Goal: Task Accomplishment & Management: Use online tool/utility

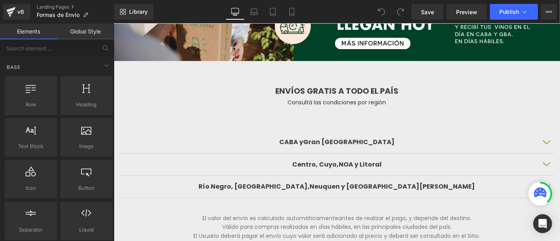
scroll to position [175, 0]
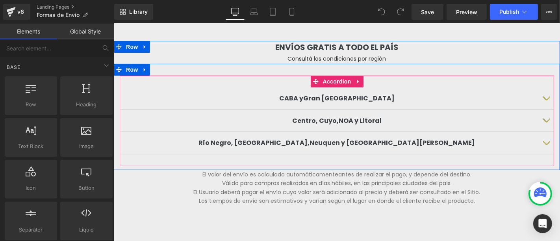
click at [336, 97] on span "Text Block" at bounding box center [332, 97] width 26 height 9
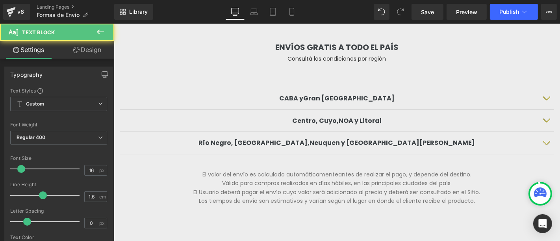
click at [545, 98] on button "button" at bounding box center [546, 98] width 16 height 22
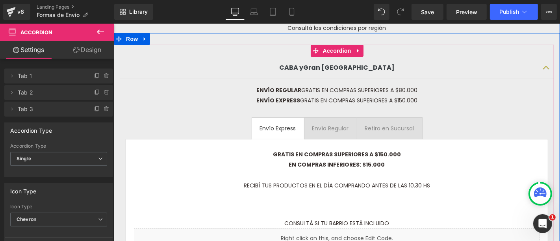
scroll to position [219, 0]
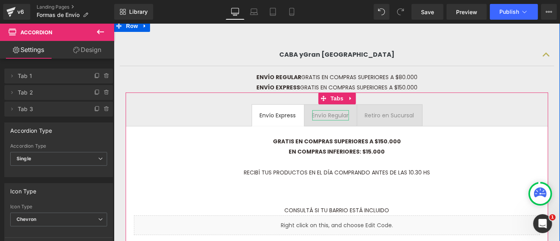
click at [330, 116] on div "Envío Regular" at bounding box center [330, 115] width 37 height 10
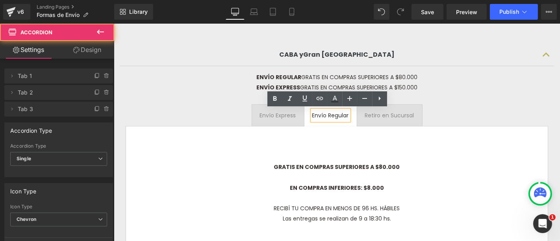
click at [546, 56] on span "button" at bounding box center [546, 56] width 0 height 0
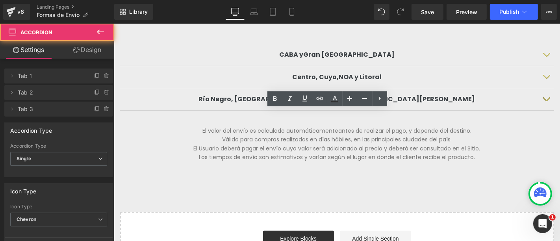
click at [543, 79] on button "button" at bounding box center [546, 77] width 16 height 22
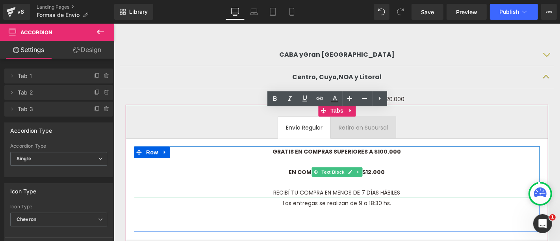
click at [412, 154] on p "GRATIS EN COMPRAS SUPERIORES A $100.000" at bounding box center [336, 151] width 398 height 10
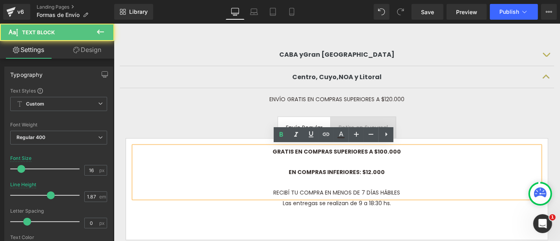
click at [382, 149] on span "GRATIS EN COMPRAS SUPERIORES A $100.000" at bounding box center [337, 151] width 128 height 8
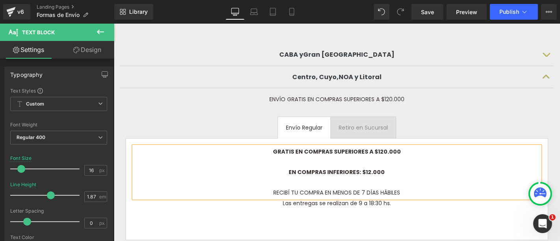
click at [388, 127] on span "Retiro en Sucursal Text Block" at bounding box center [362, 127] width 65 height 21
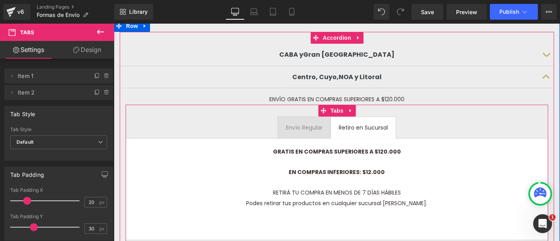
click at [310, 132] on span "Envío Regular Text Block" at bounding box center [304, 127] width 52 height 21
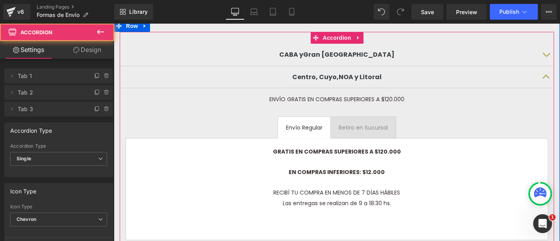
click at [543, 74] on button "button" at bounding box center [546, 77] width 16 height 22
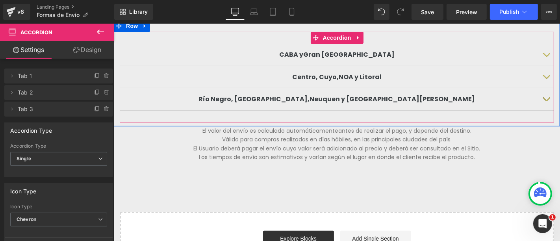
click at [546, 101] on span "button" at bounding box center [546, 101] width 0 height 0
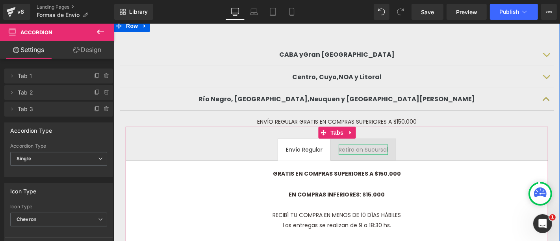
click at [367, 149] on div "Retiro en Sucursal" at bounding box center [362, 149] width 49 height 10
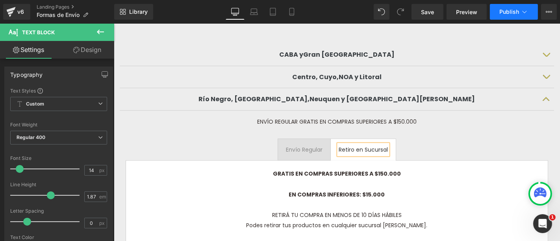
click at [509, 14] on span "Publish" at bounding box center [509, 12] width 20 height 6
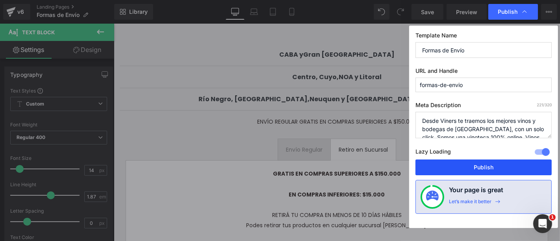
drag, startPoint x: 477, startPoint y: 169, endPoint x: 52, endPoint y: 89, distance: 432.8
click at [477, 169] on button "Publish" at bounding box center [483, 167] width 136 height 16
